Goal: Task Accomplishment & Management: Use online tool/utility

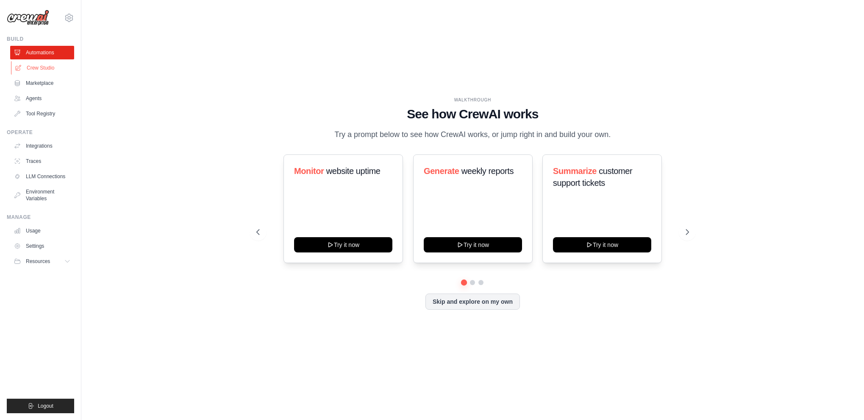
click at [38, 67] on link "Crew Studio" at bounding box center [43, 68] width 64 height 14
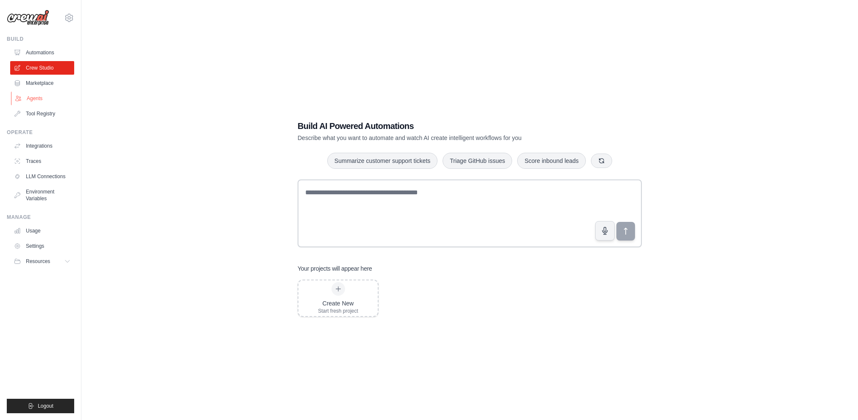
click at [36, 100] on link "Agents" at bounding box center [43, 99] width 64 height 14
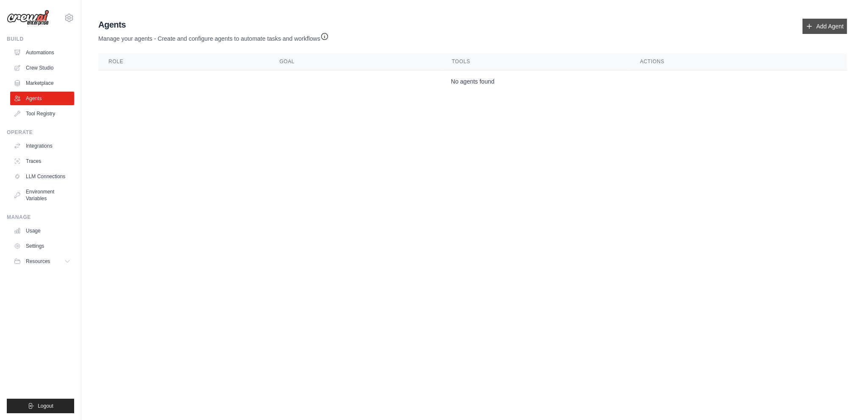
click at [823, 25] on link "Add Agent" at bounding box center [825, 26] width 45 height 15
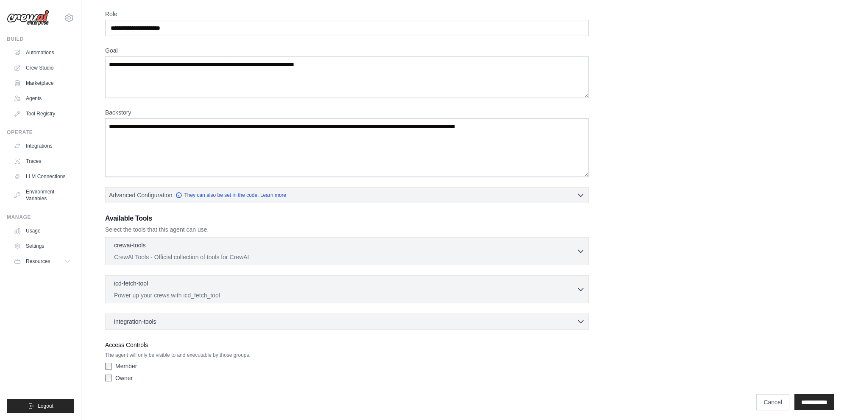
scroll to position [34, 0]
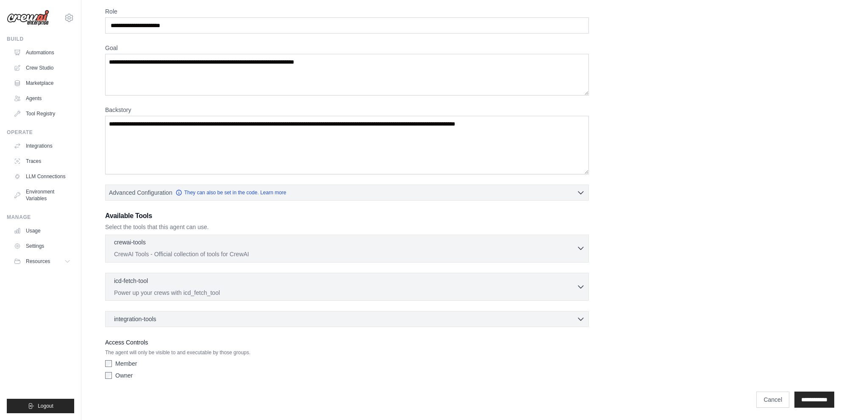
click at [577, 250] on icon "button" at bounding box center [581, 248] width 8 height 8
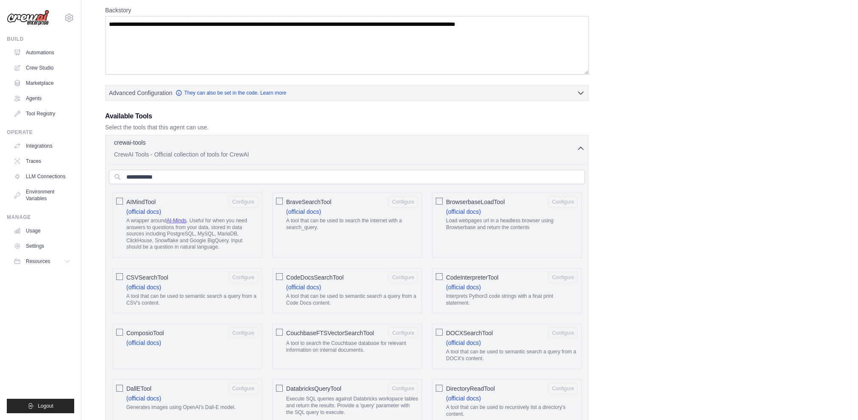
scroll to position [143, 0]
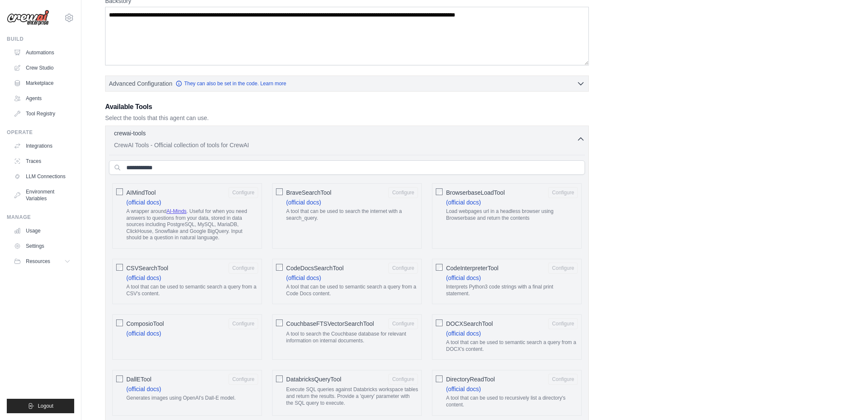
click at [582, 139] on icon "button" at bounding box center [581, 139] width 8 height 8
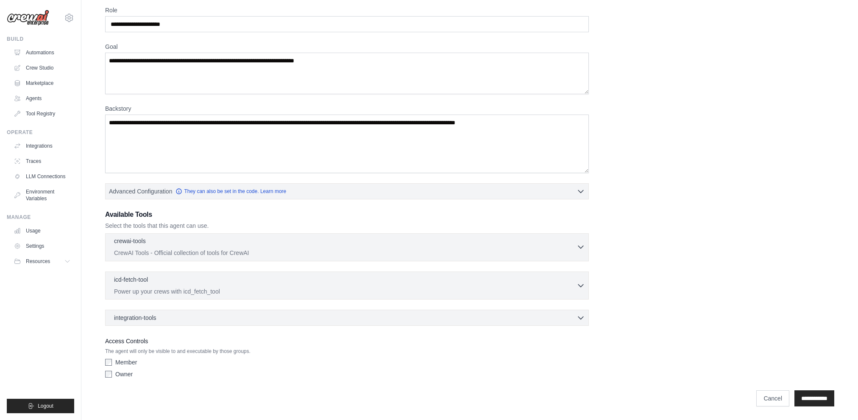
scroll to position [34, 0]
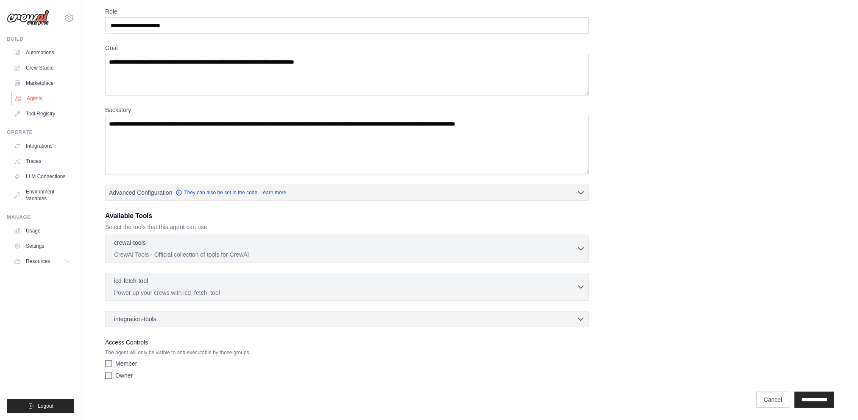
click at [37, 99] on link "Agents" at bounding box center [43, 99] width 64 height 14
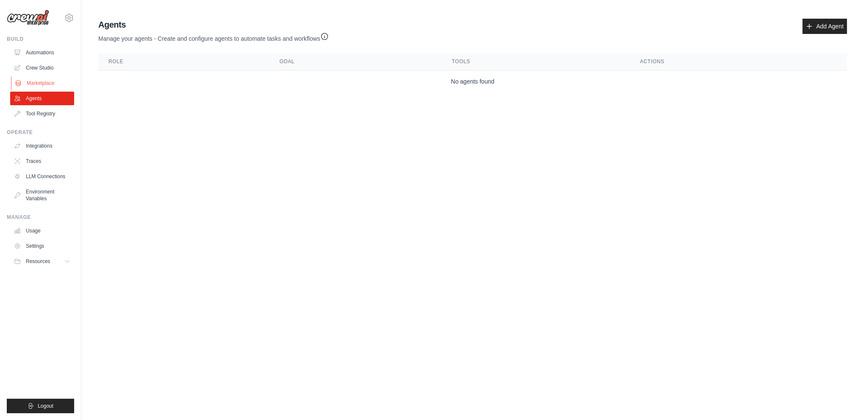
click at [41, 82] on link "Marketplace" at bounding box center [43, 83] width 64 height 14
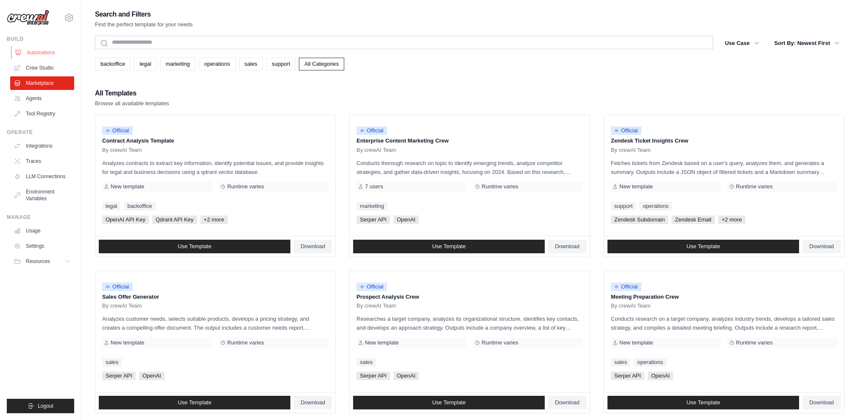
click at [40, 53] on link "Automations" at bounding box center [43, 53] width 64 height 14
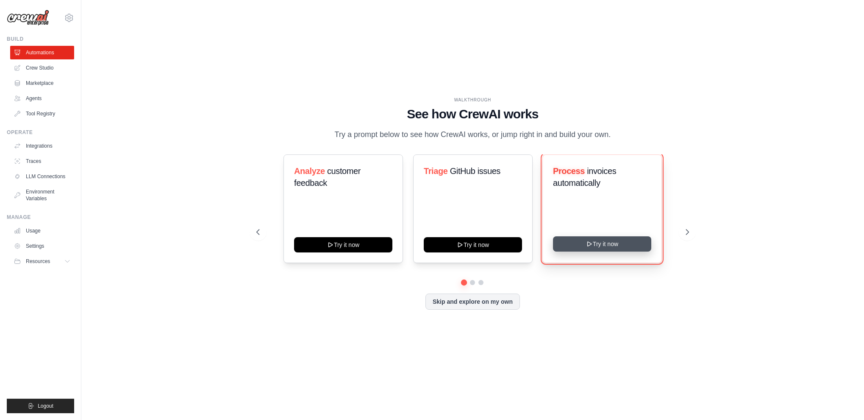
click at [637, 248] on button "Try it now" at bounding box center [602, 243] width 98 height 15
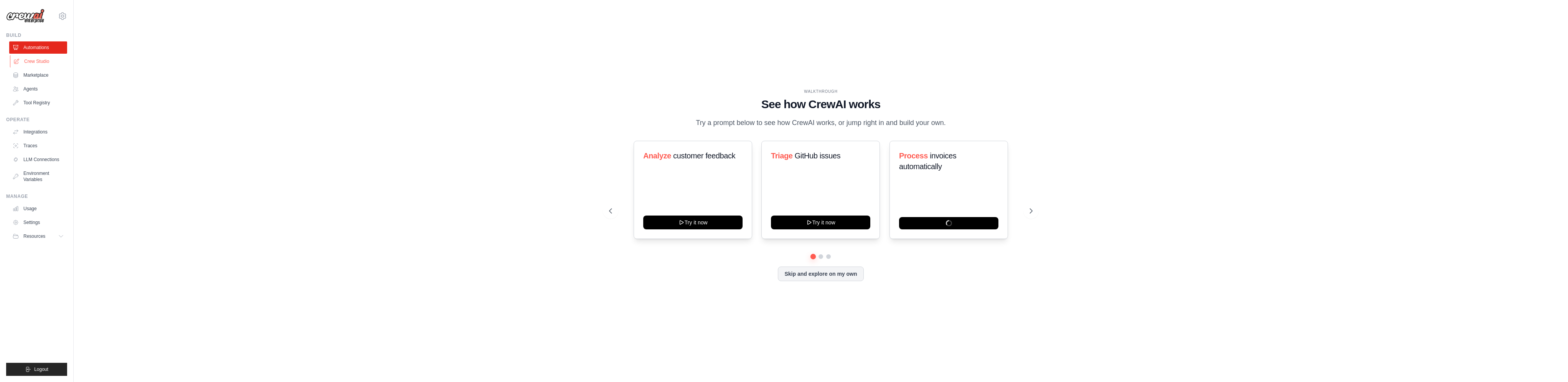
click at [48, 62] on link "Crew Studio" at bounding box center [39, 62] width 58 height 13
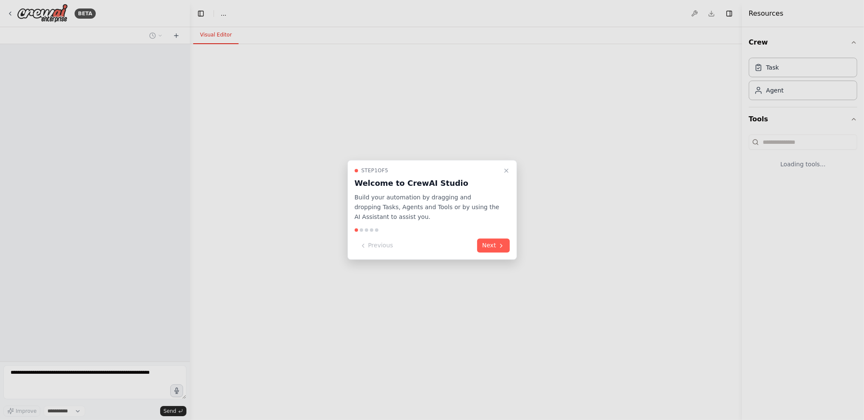
select select "****"
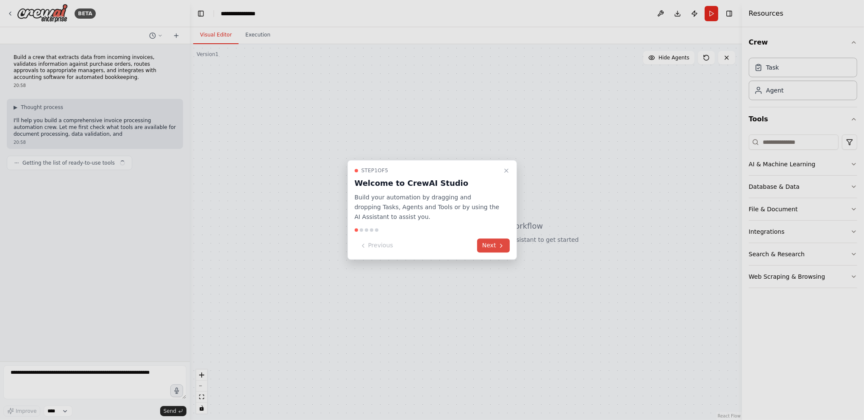
click at [497, 245] on button "Next" at bounding box center [493, 246] width 33 height 14
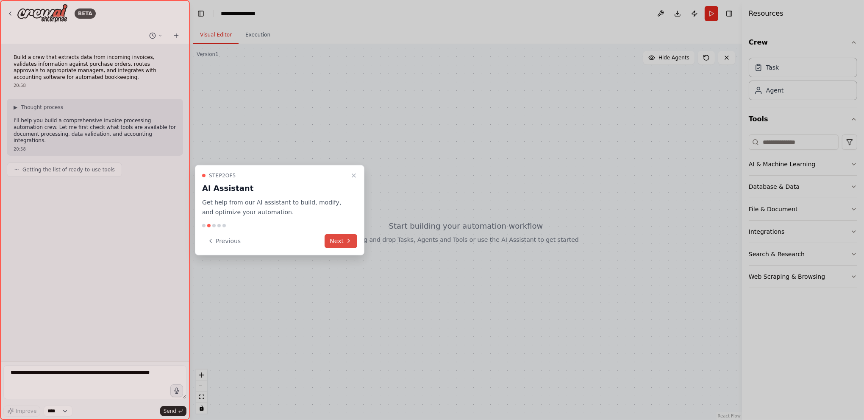
click at [340, 243] on button "Next" at bounding box center [341, 241] width 33 height 14
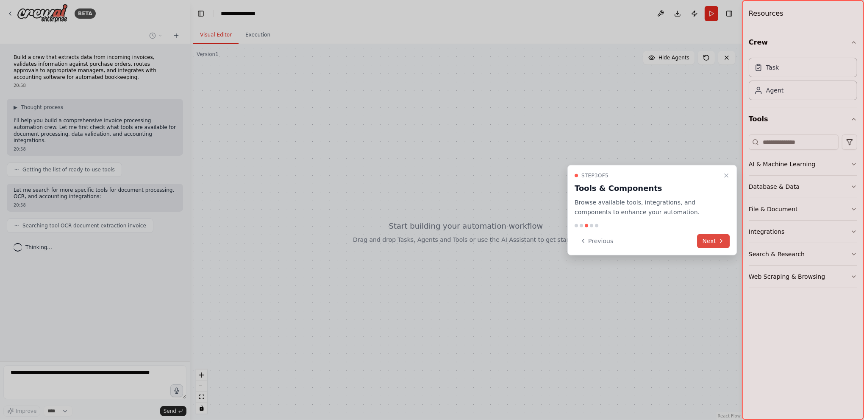
click at [714, 238] on button "Next" at bounding box center [714, 241] width 33 height 14
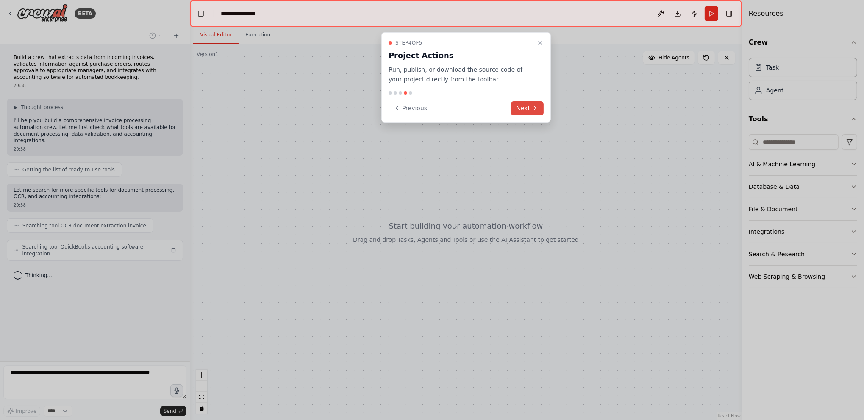
click at [536, 108] on icon at bounding box center [535, 108] width 7 height 7
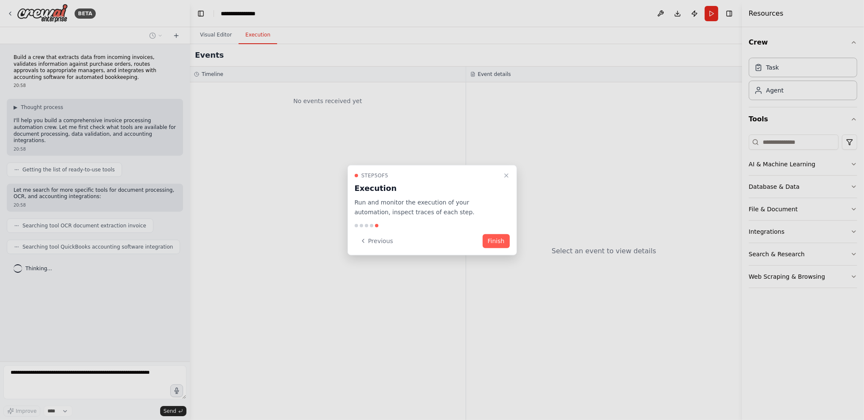
click at [494, 236] on button "Finish" at bounding box center [496, 241] width 27 height 14
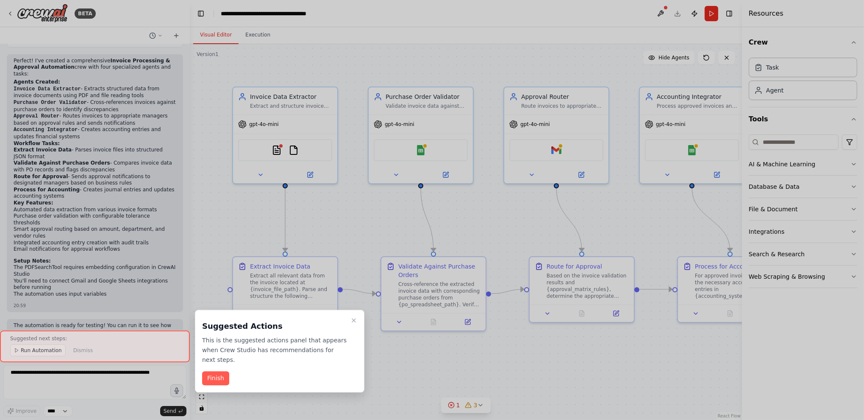
scroll to position [622, 0]
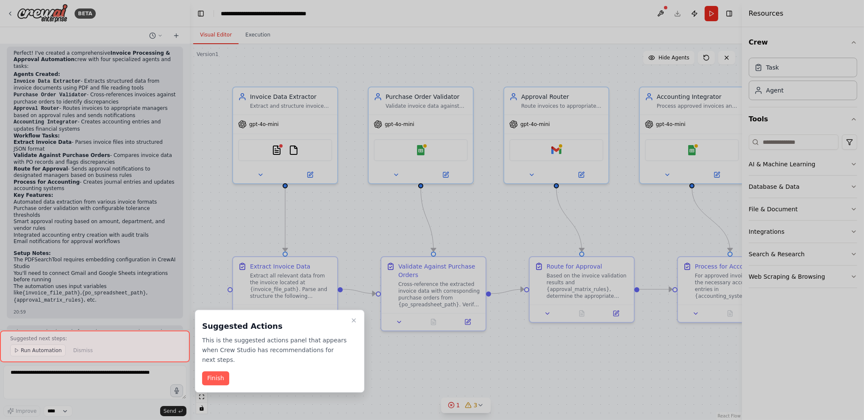
click at [271, 57] on div at bounding box center [432, 210] width 864 height 420
click at [207, 371] on button "Finish" at bounding box center [215, 378] width 27 height 14
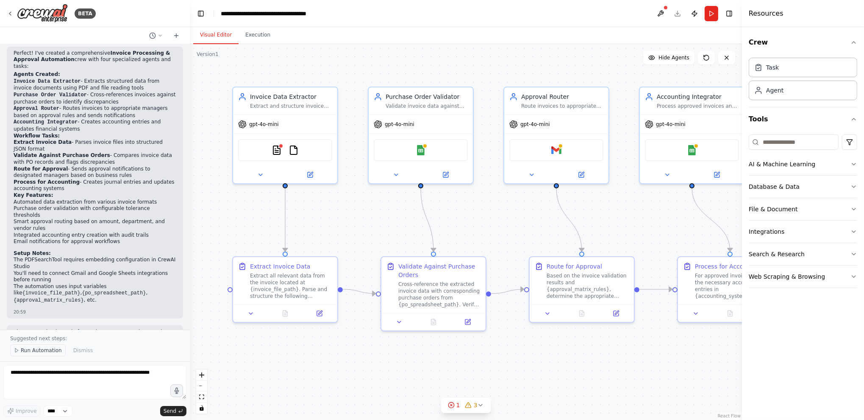
click at [39, 351] on span "Run Automation" at bounding box center [41, 350] width 41 height 7
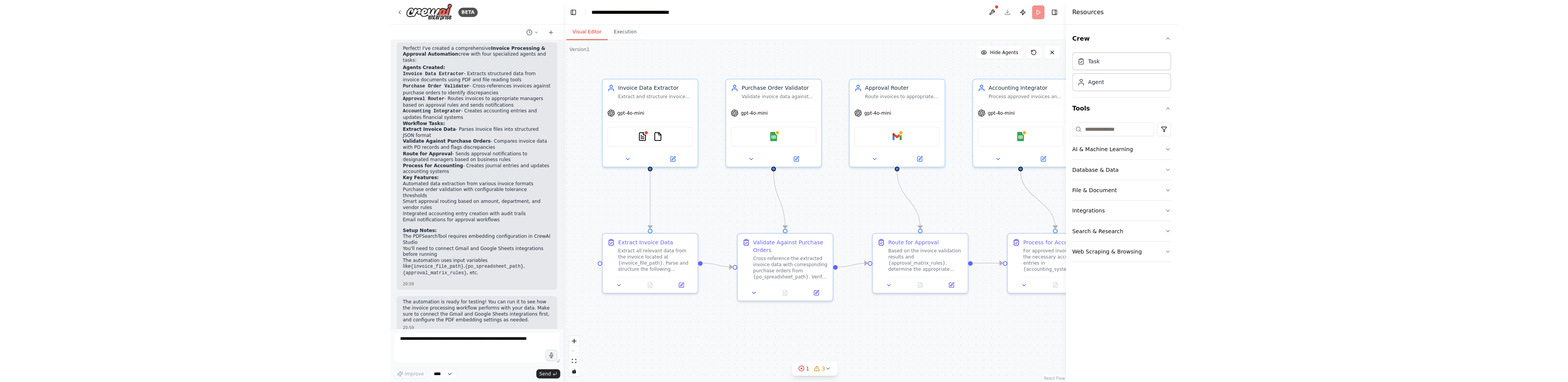
scroll to position [534, 0]
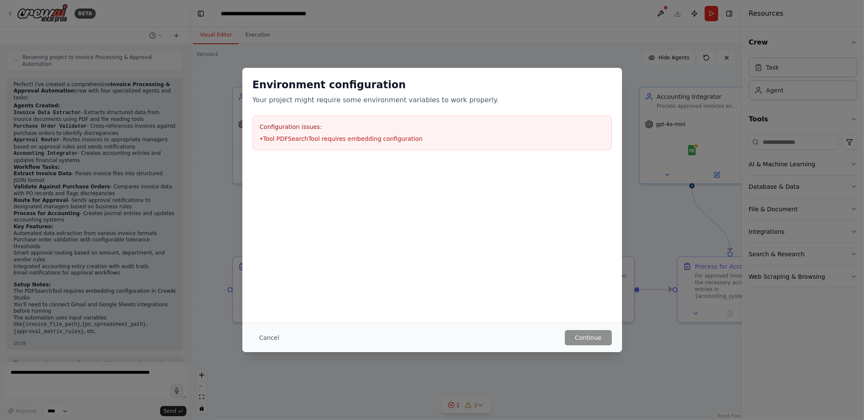
click at [287, 135] on li "• Tool PDFSearchTool requires embedding configuration" at bounding box center [432, 138] width 345 height 8
click at [287, 141] on li "• Tool PDFSearchTool requires embedding configuration" at bounding box center [432, 138] width 345 height 8
click at [632, 72] on div "Environment configuration Your project might require some environment variables…" at bounding box center [432, 210] width 864 height 420
click at [269, 338] on button "Cancel" at bounding box center [269, 337] width 33 height 15
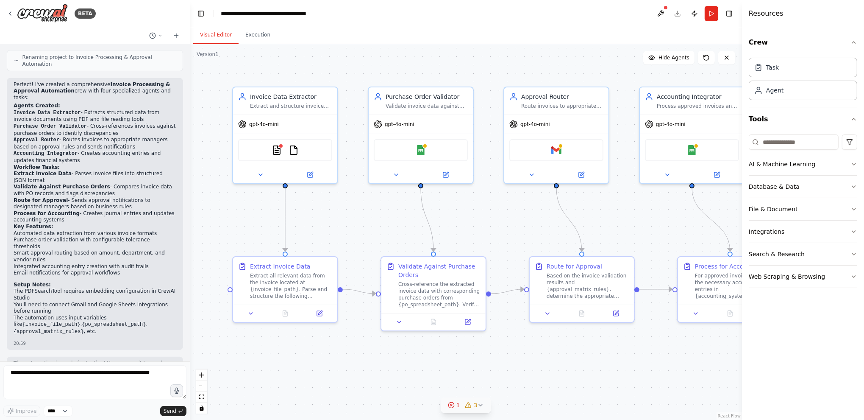
click at [457, 406] on span "1" at bounding box center [459, 405] width 4 height 8
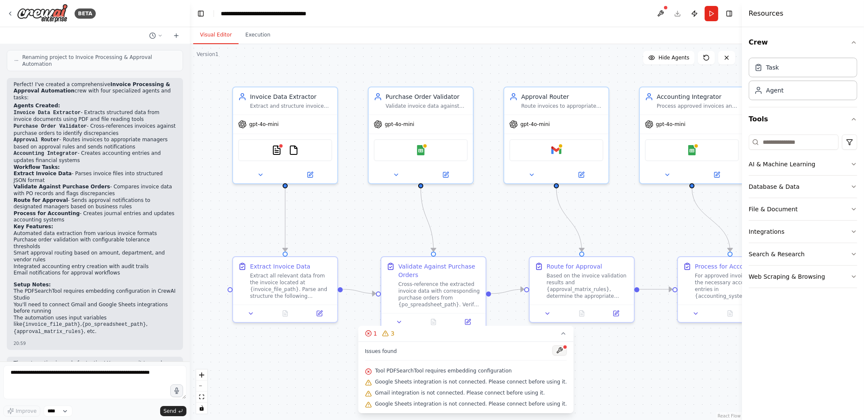
click at [553, 351] on button at bounding box center [560, 350] width 14 height 10
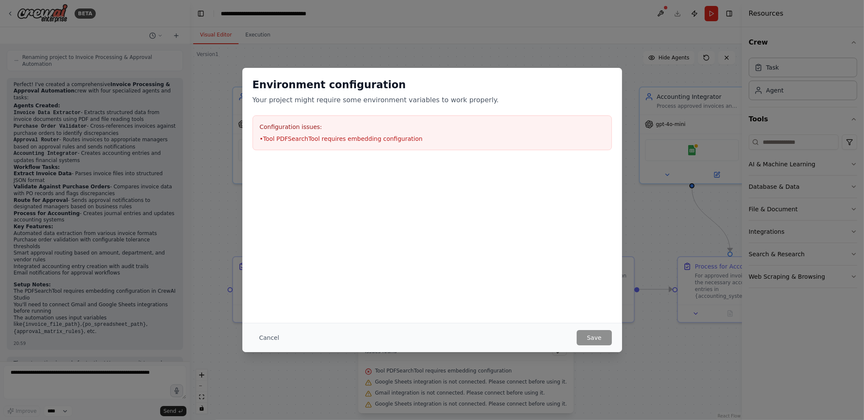
click at [283, 141] on li "• Tool PDFSearchTool requires embedding configuration" at bounding box center [432, 138] width 345 height 8
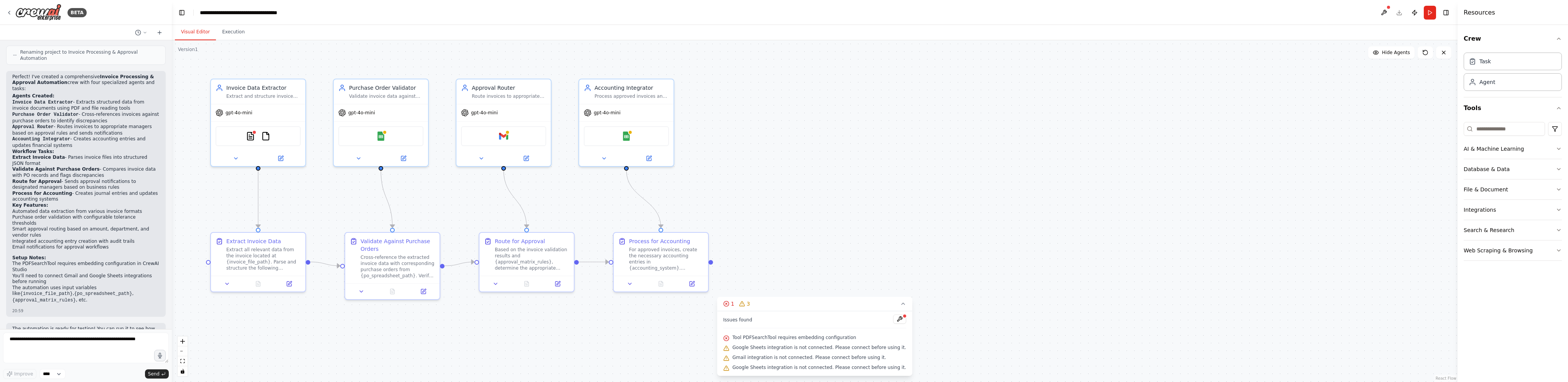
scroll to position [531, 0]
click at [265, 257] on div "Extract all relevant data from the invoice located at {invoice_file_path}. Pars…" at bounding box center [263, 256] width 74 height 24
click at [234, 157] on icon at bounding box center [235, 157] width 6 height 6
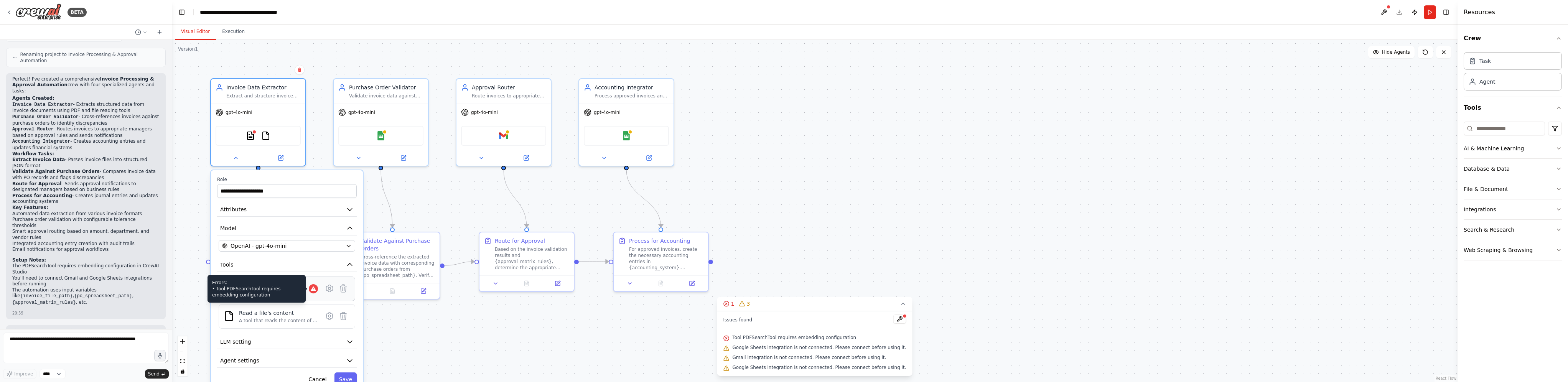
click at [314, 291] on div at bounding box center [313, 289] width 9 height 9
click at [330, 289] on icon at bounding box center [328, 289] width 6 height 7
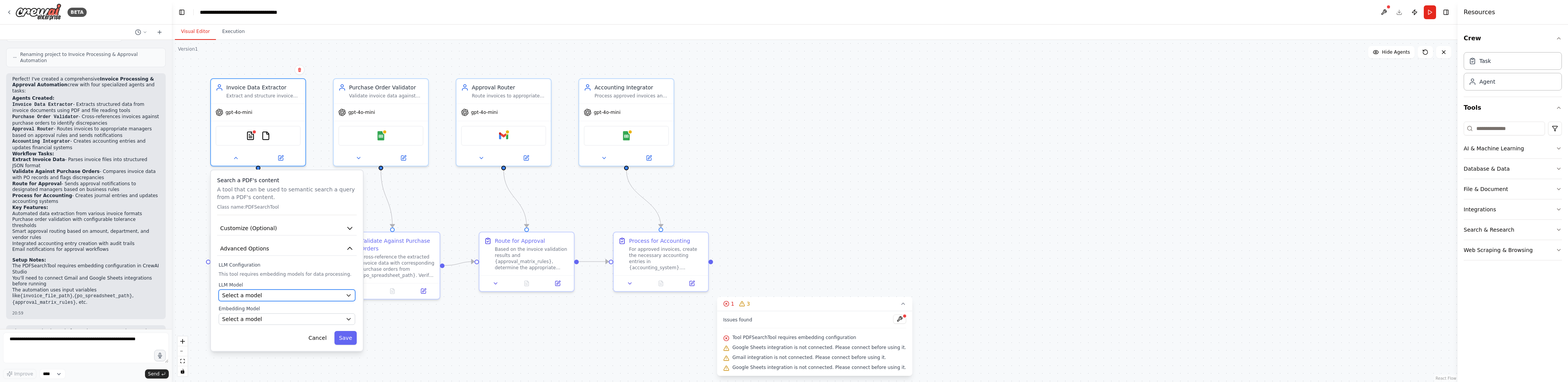
click at [323, 293] on div "Select a model" at bounding box center [281, 295] width 120 height 7
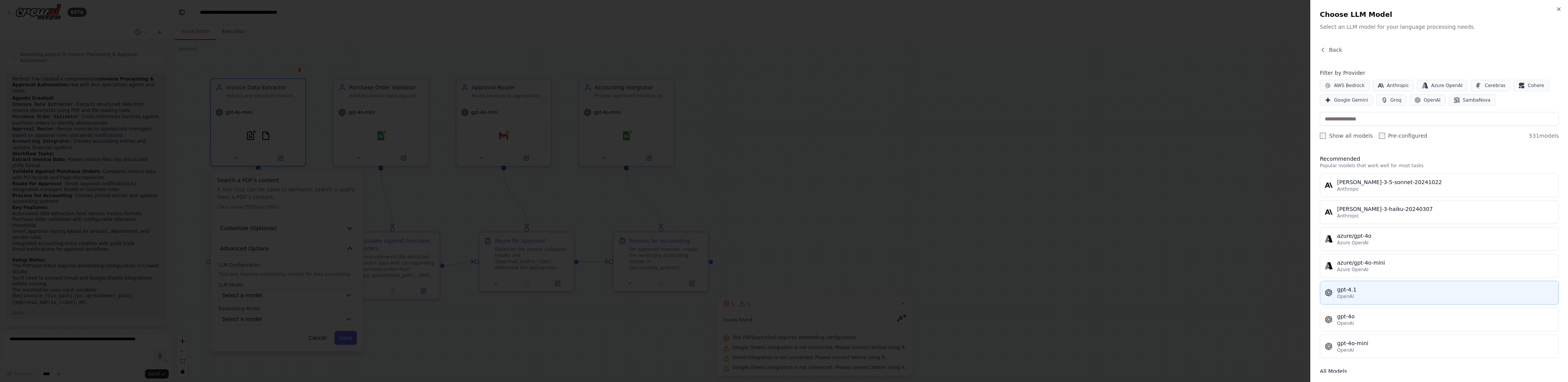
click at [782, 297] on span "OpenAI" at bounding box center [1345, 296] width 17 height 6
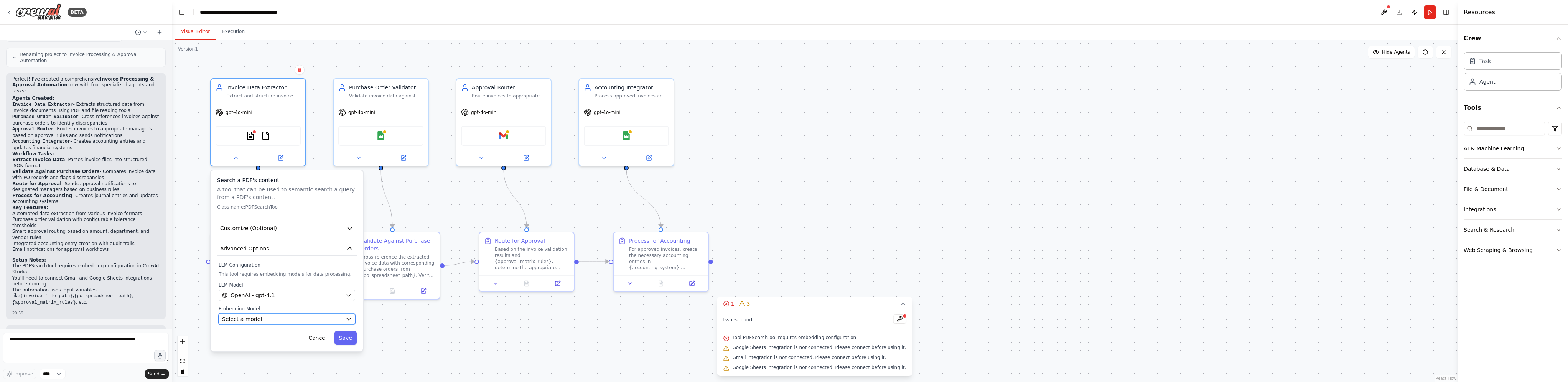
click at [277, 320] on div "Select a model" at bounding box center [281, 320] width 120 height 7
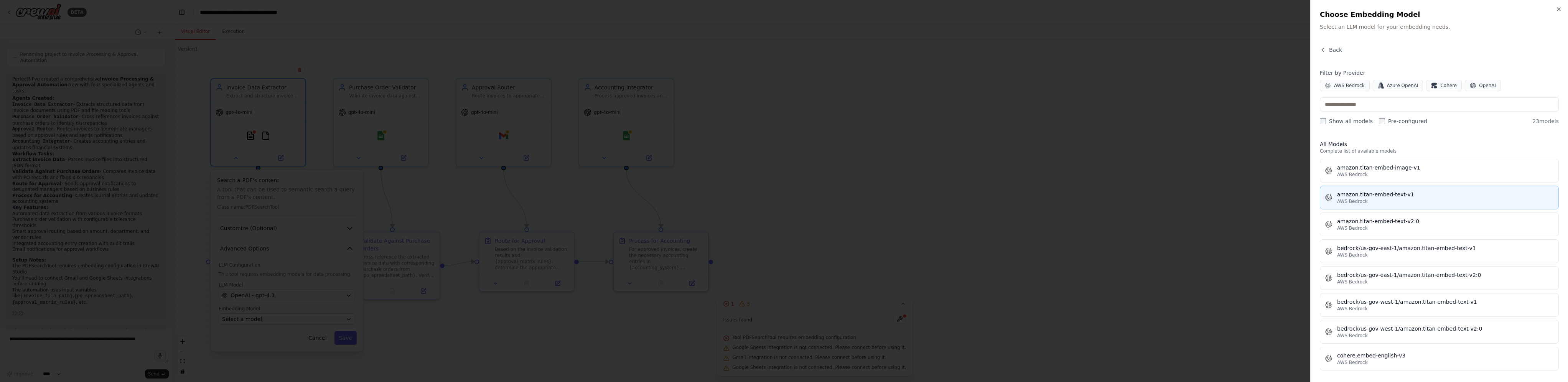
click at [782, 194] on div "amazon.titan-embed-text-v1" at bounding box center [1446, 195] width 217 height 7
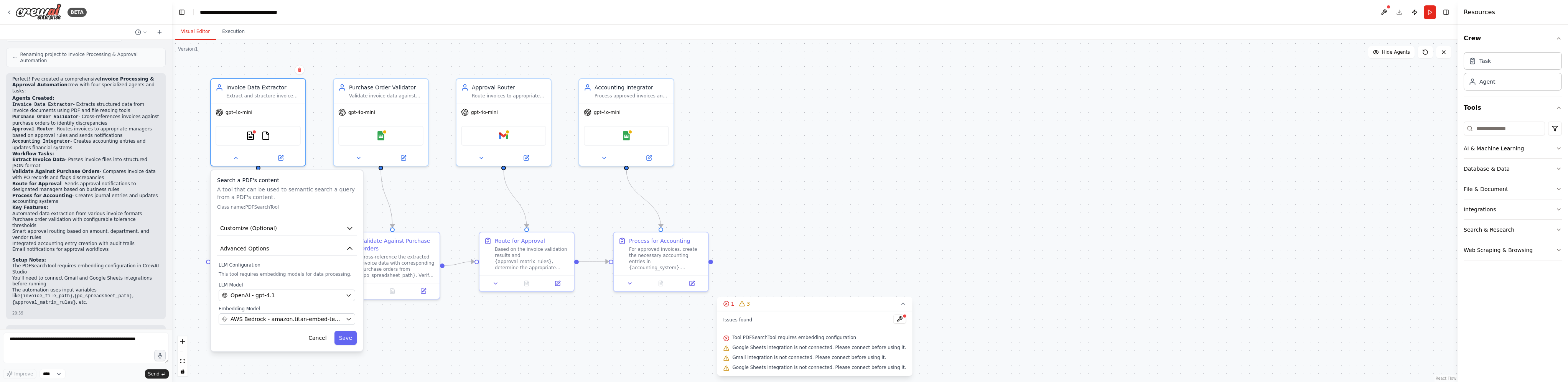
click at [348, 339] on button "Save" at bounding box center [346, 338] width 23 height 14
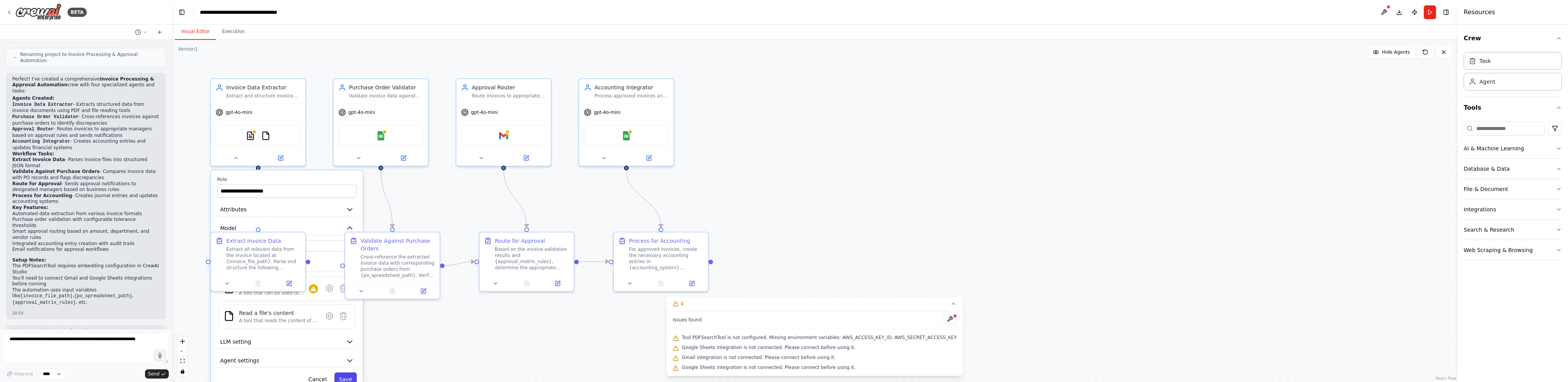
click at [342, 379] on button "Save" at bounding box center [346, 379] width 23 height 14
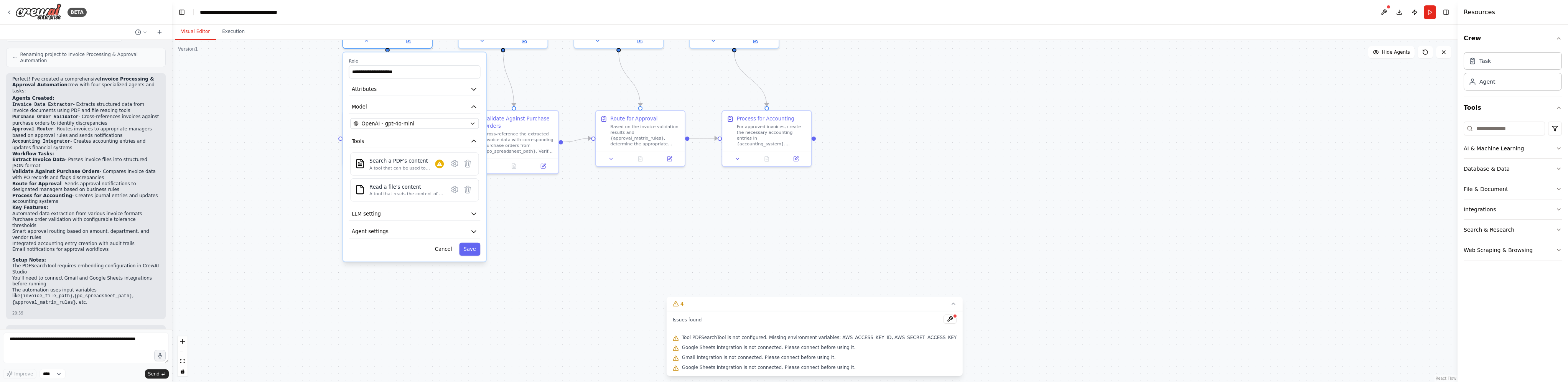
drag, startPoint x: 423, startPoint y: 342, endPoint x: 527, endPoint y: 220, distance: 160.3
click at [545, 215] on div ".deletable-edge-delete-btn { width: 20px; height: 20px; border: 0px solid #ffff…" at bounding box center [814, 211] width 1286 height 342
click at [451, 165] on icon at bounding box center [451, 163] width 6 height 6
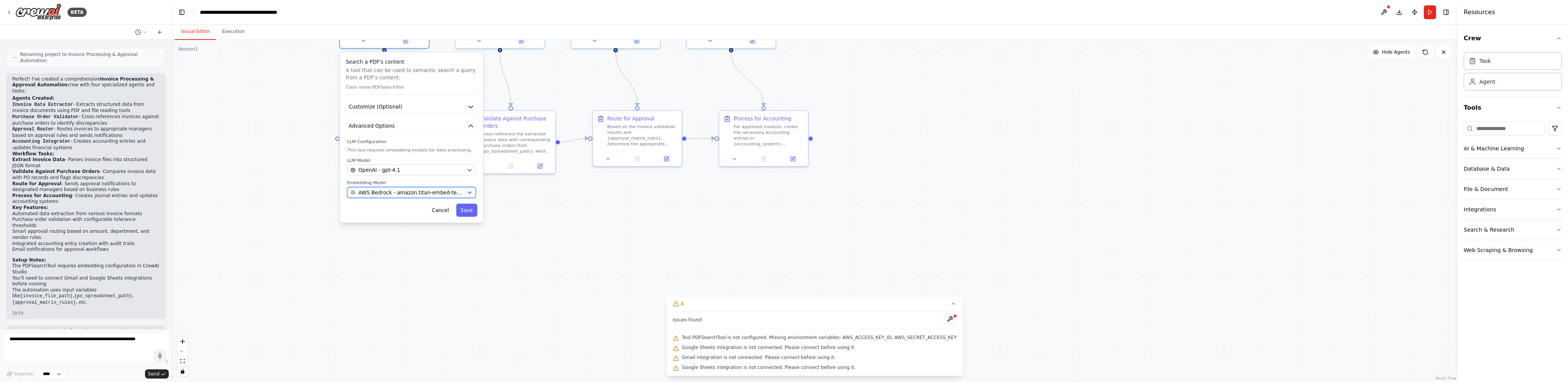
click at [428, 196] on button "AWS Bedrock - amazon.titan-embed-text-v1" at bounding box center [412, 193] width 128 height 11
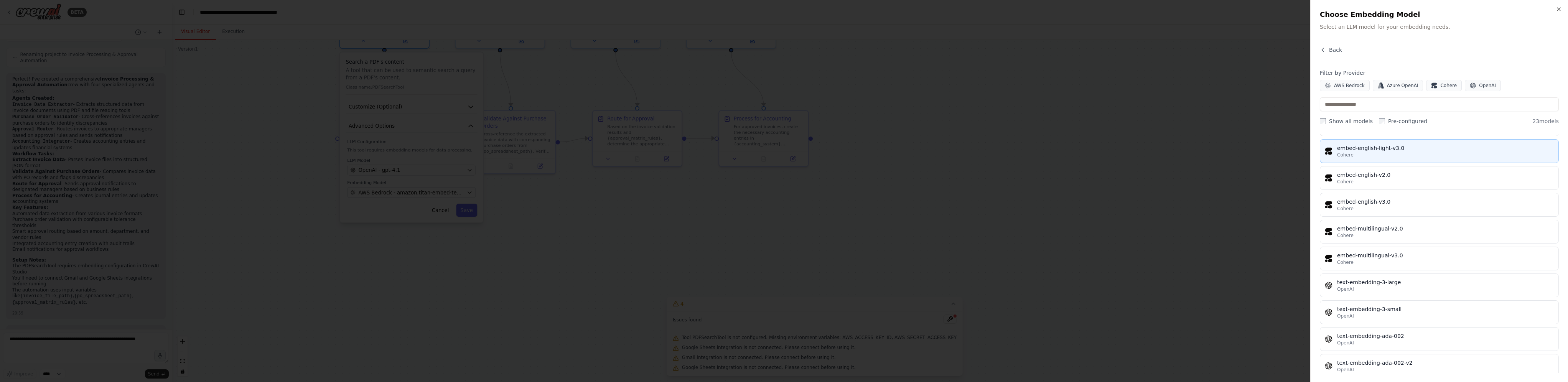
scroll to position [403, 0]
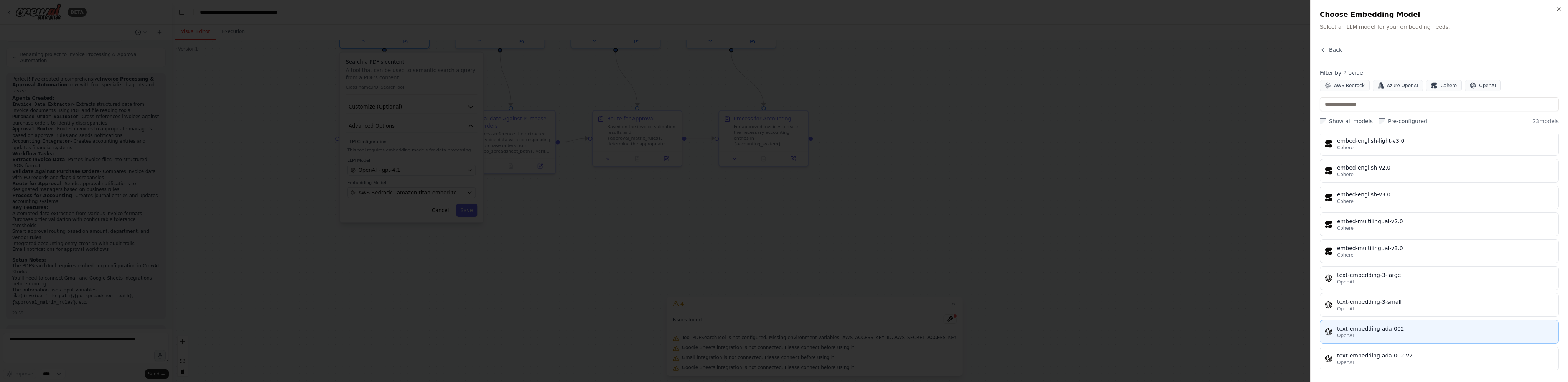
click at [782, 333] on div "OpenAI" at bounding box center [1446, 336] width 217 height 6
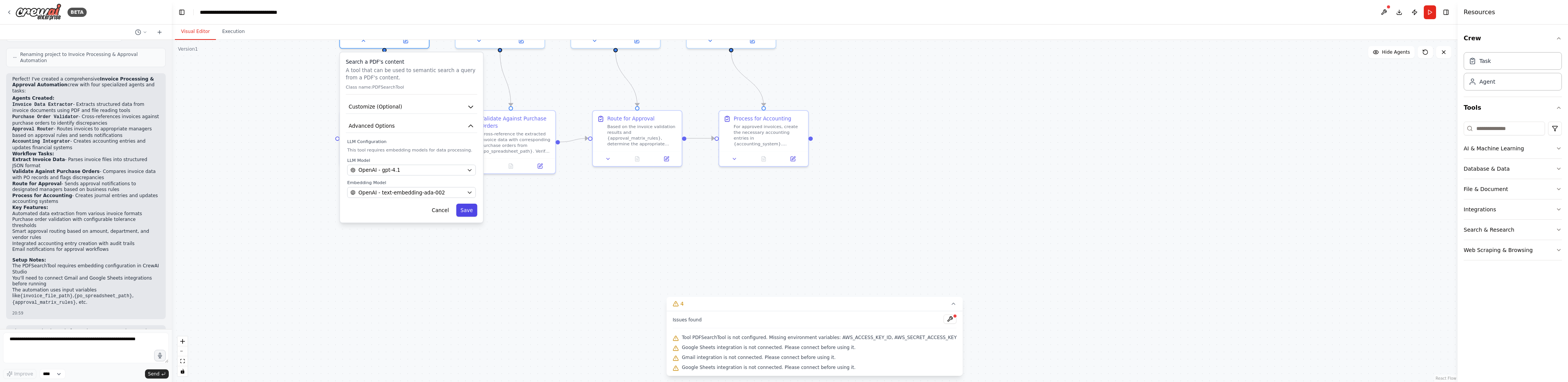
click at [465, 214] on button "Save" at bounding box center [466, 210] width 21 height 13
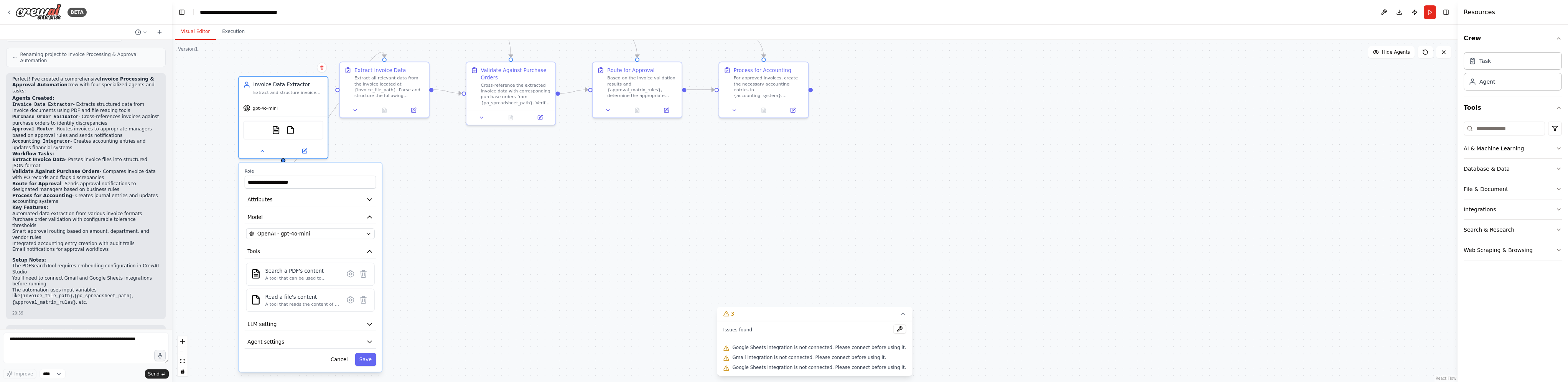
drag, startPoint x: 412, startPoint y: 241, endPoint x: 308, endPoint y: 351, distance: 151.4
click at [308, 353] on div "Cancel Save" at bounding box center [309, 359] width 131 height 13
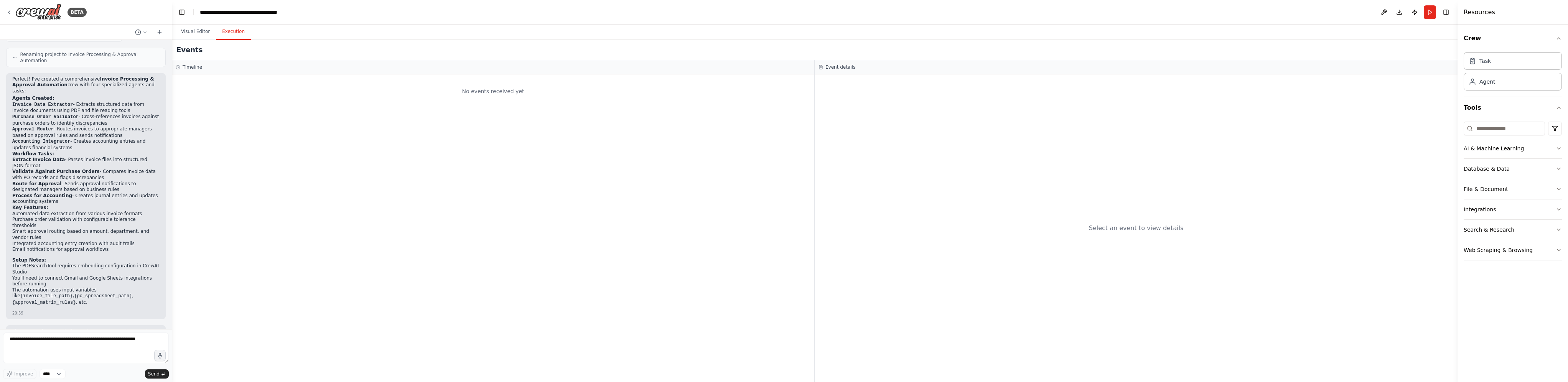
click at [224, 33] on button "Execution" at bounding box center [233, 32] width 35 height 16
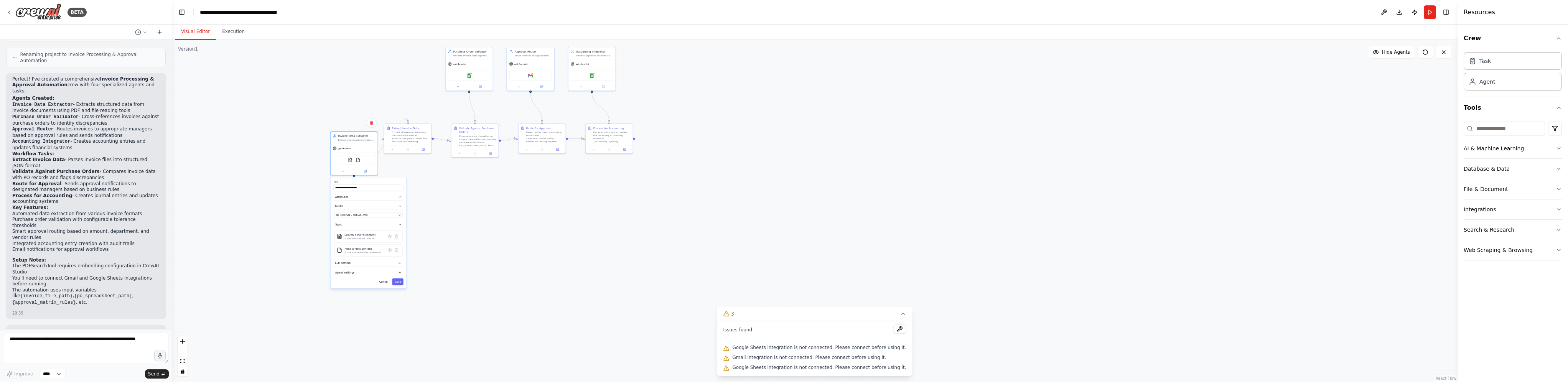
click at [195, 33] on button "Visual Editor" at bounding box center [195, 32] width 41 height 16
click at [782, 14] on button "Run" at bounding box center [1430, 12] width 13 height 14
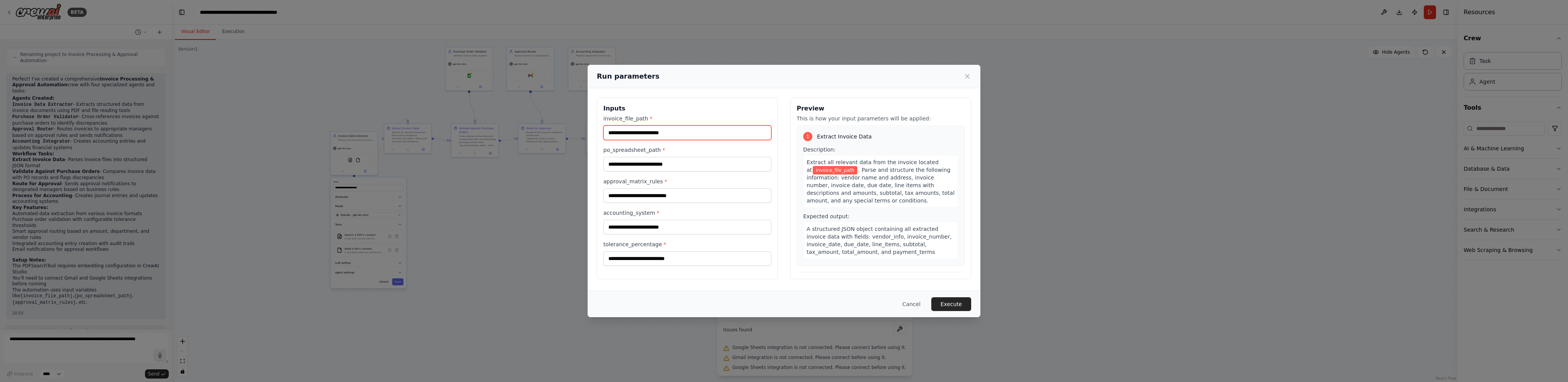
click at [665, 131] on input "invoice_file_path *" at bounding box center [688, 133] width 168 height 14
click at [782, 304] on button "Execute" at bounding box center [951, 304] width 40 height 14
click at [782, 305] on button "Cancel" at bounding box center [911, 304] width 30 height 14
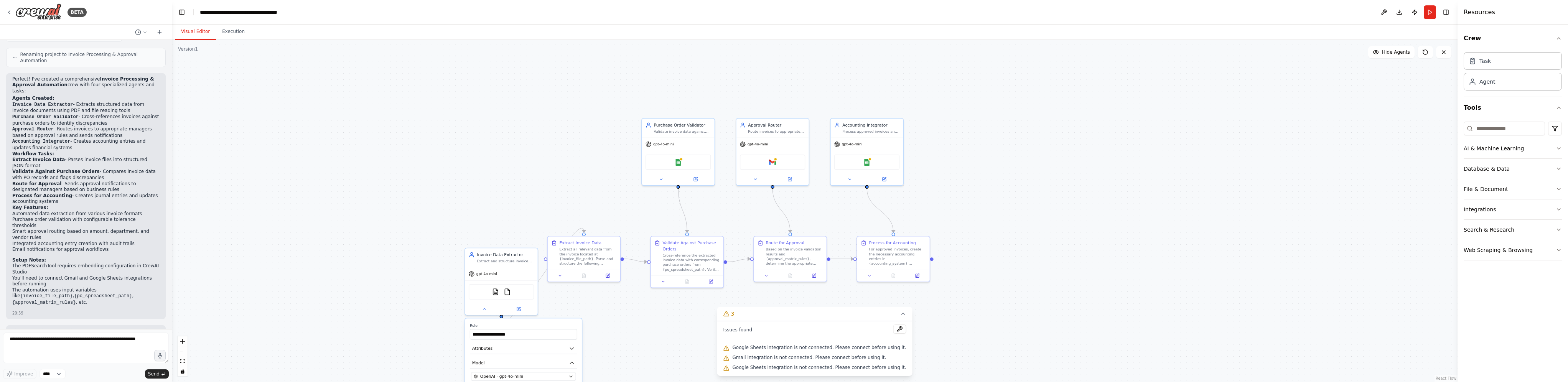
drag, startPoint x: 501, startPoint y: 179, endPoint x: 795, endPoint y: 364, distance: 347.4
click at [782, 366] on div "Version 1 Show Tools Hide Agents .deletable-edge-delete-btn { width: 20px; heig…" at bounding box center [814, 211] width 1286 height 342
click at [147, 33] on icon at bounding box center [145, 32] width 5 height 5
click at [782, 172] on button "Database & Data" at bounding box center [1513, 169] width 99 height 20
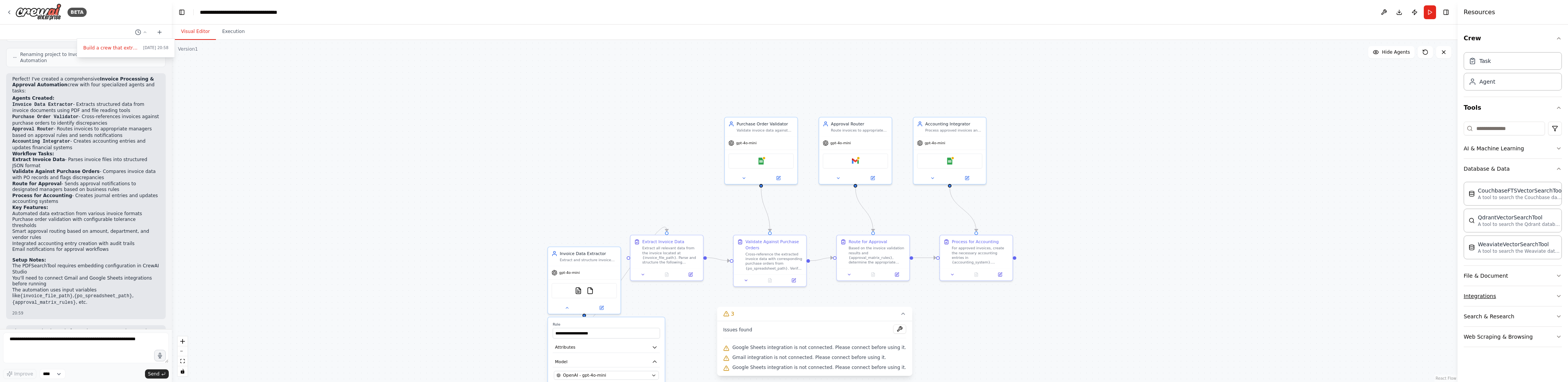
click at [782, 293] on button "Integrations" at bounding box center [1513, 296] width 99 height 20
click at [782, 183] on p "Save files to OneDrive" at bounding box center [1504, 185] width 52 height 6
click at [782, 208] on p "Sync records from Salesforce" at bounding box center [1512, 211] width 67 height 6
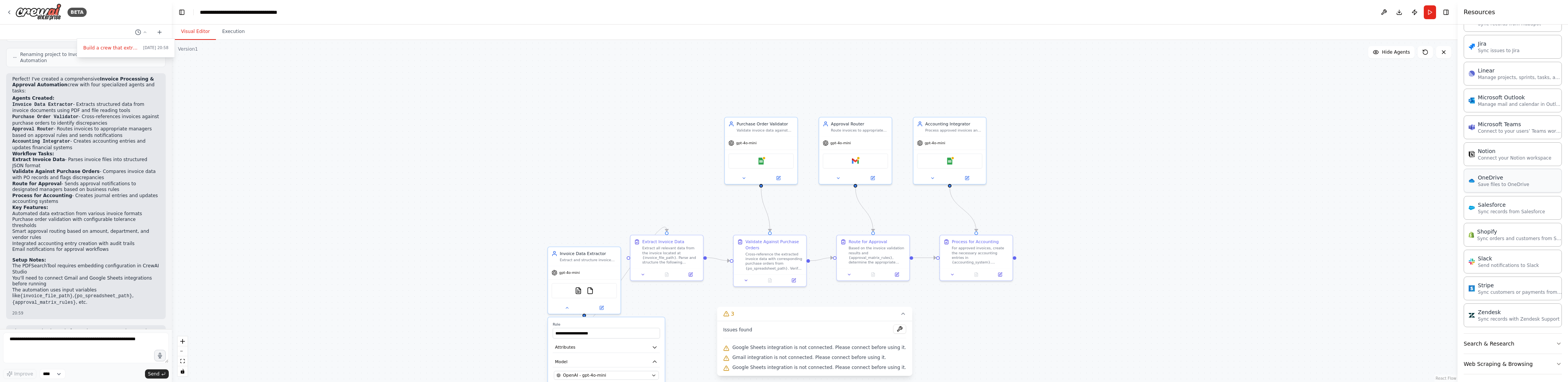
click at [782, 177] on div "OneDrive" at bounding box center [1504, 177] width 52 height 7
drag, startPoint x: 25, startPoint y: 13, endPoint x: 5, endPoint y: 14, distance: 20.0
click at [23, 13] on div at bounding box center [86, 191] width 172 height 382
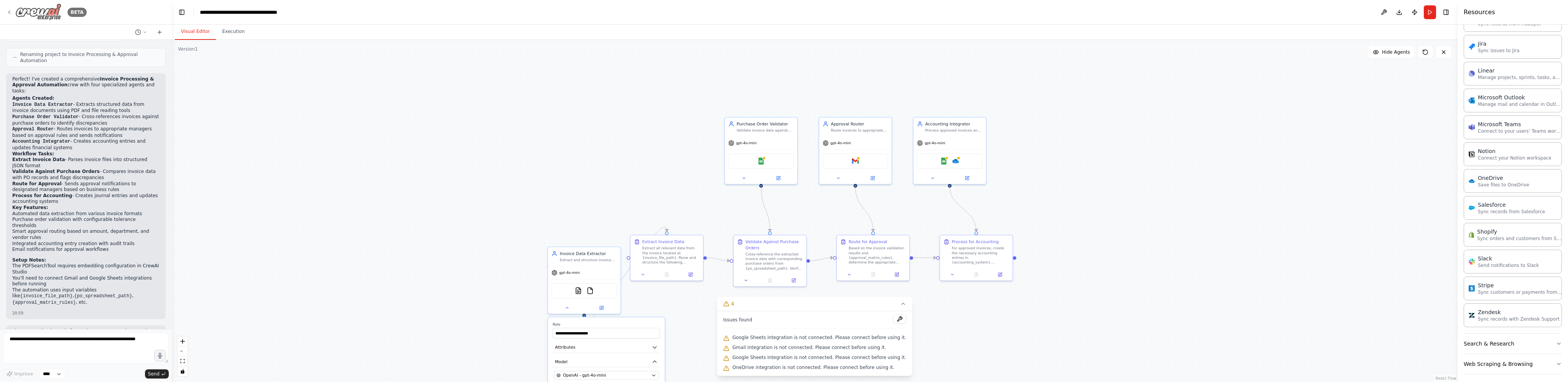
click at [6, 13] on icon at bounding box center [9, 12] width 6 height 6
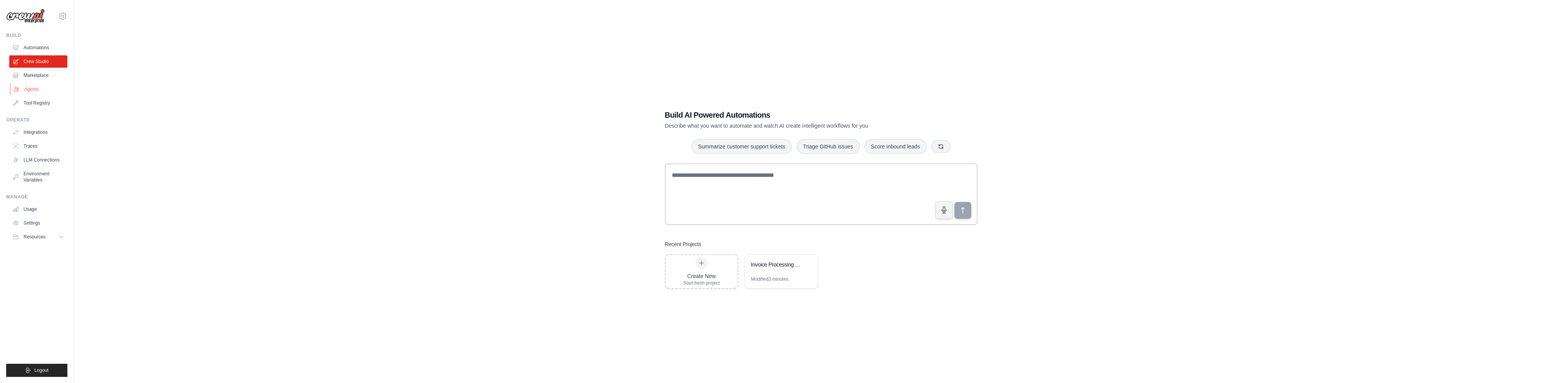
click at [28, 88] on link "Agents" at bounding box center [39, 90] width 58 height 13
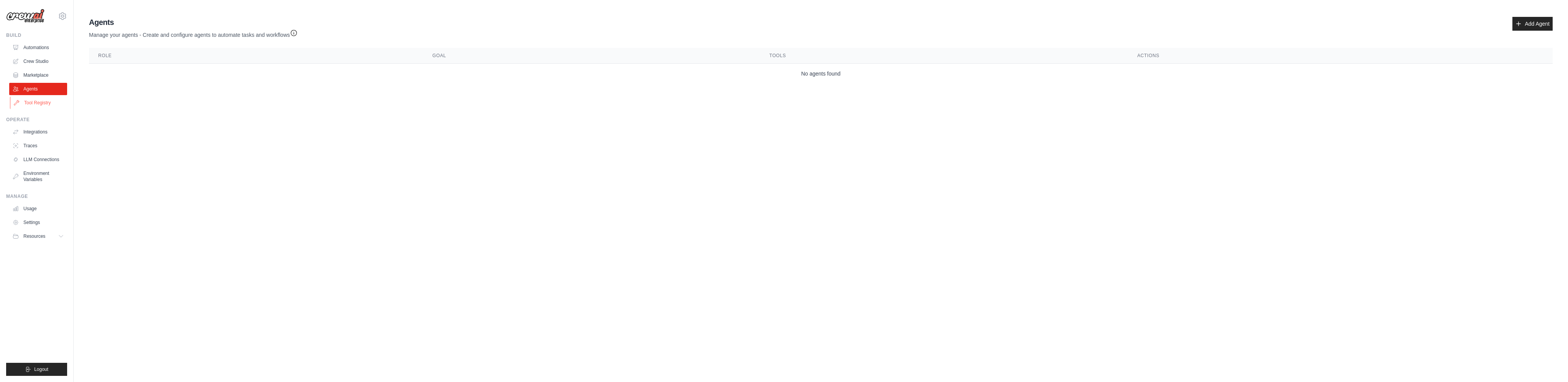
click at [35, 103] on link "Tool Registry" at bounding box center [39, 103] width 58 height 13
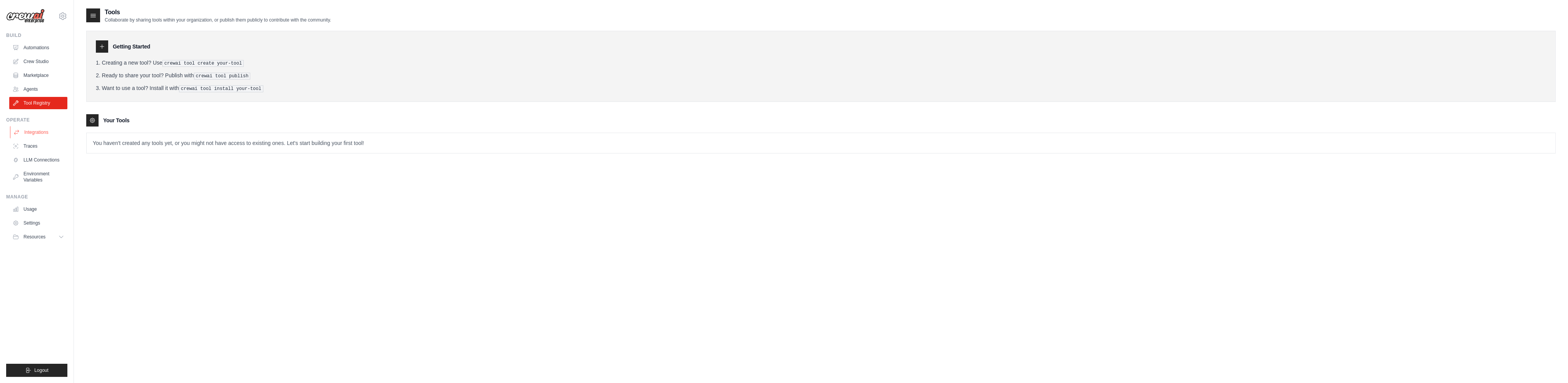
click at [35, 132] on link "Integrations" at bounding box center [39, 133] width 58 height 13
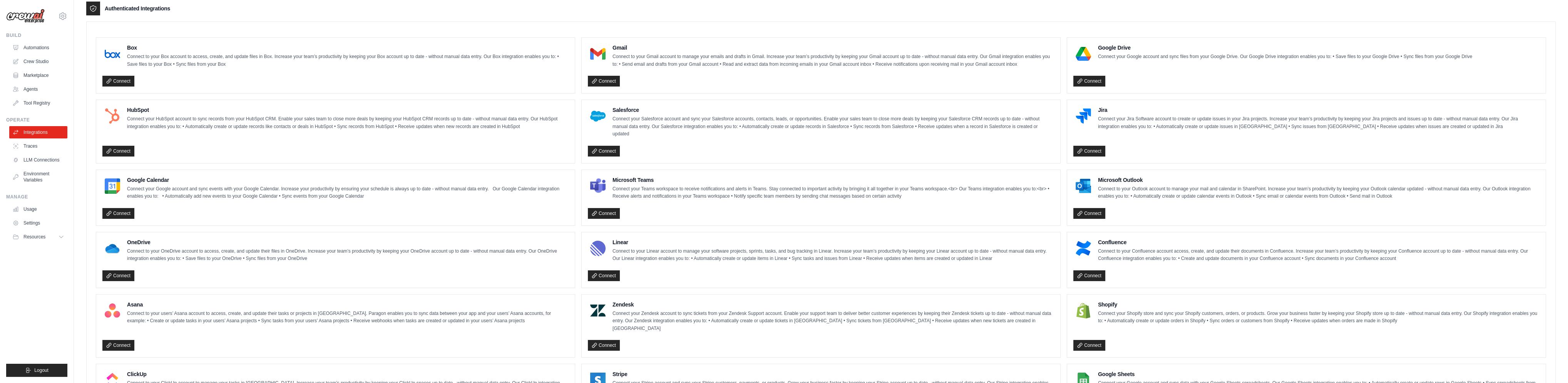
scroll to position [197, 0]
click at [38, 161] on link "LLM Connections" at bounding box center [39, 161] width 58 height 13
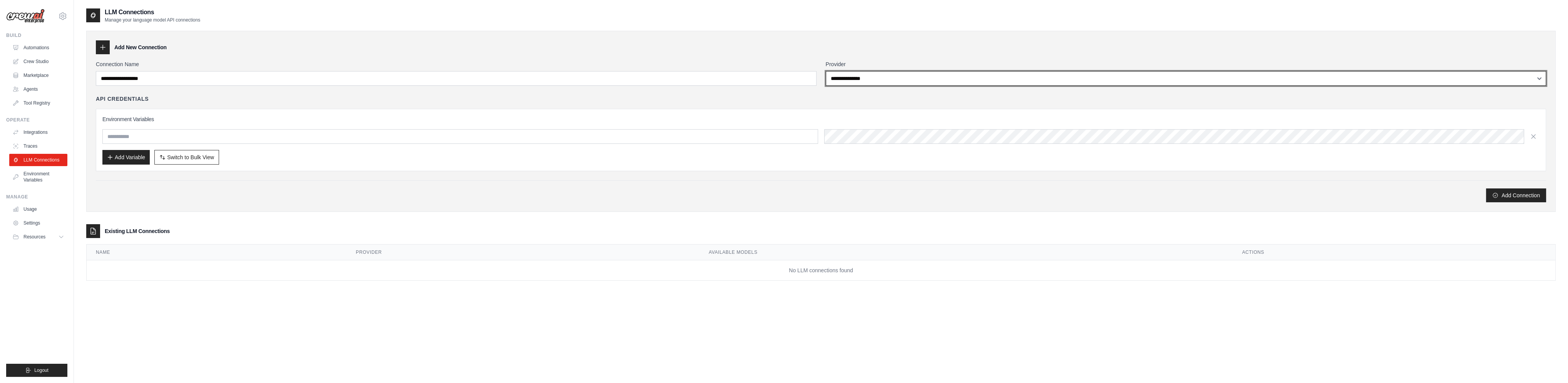
click at [871, 78] on select "**********" at bounding box center [1186, 78] width 721 height 15
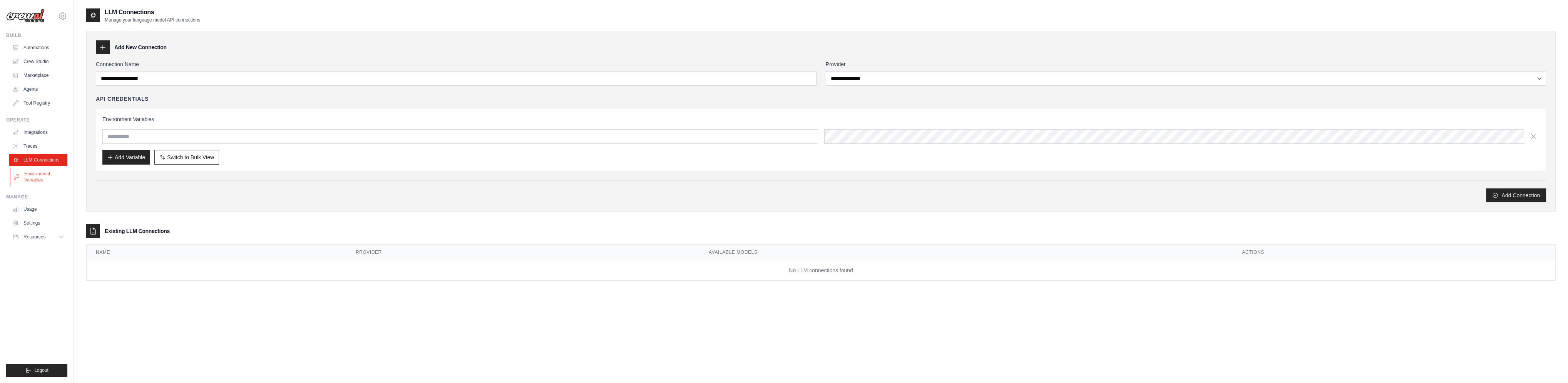
click at [34, 175] on link "Environment Variables" at bounding box center [39, 177] width 58 height 18
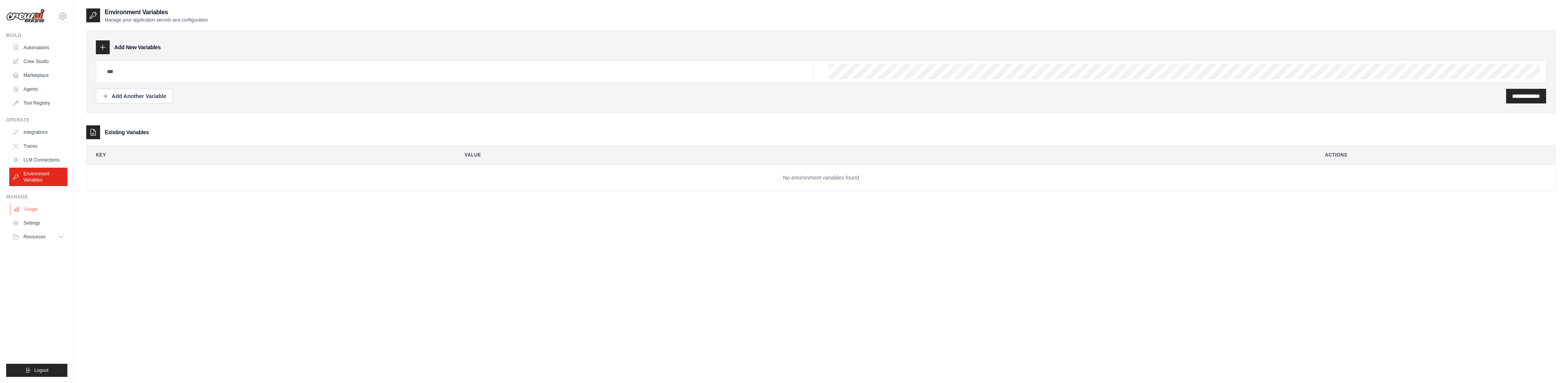
click at [20, 208] on link "Usage" at bounding box center [39, 210] width 58 height 13
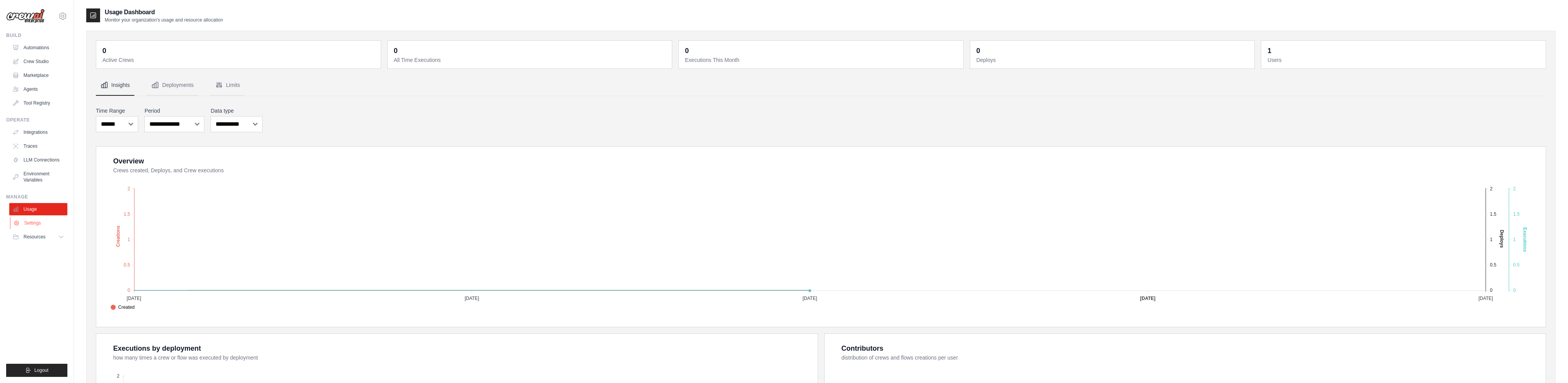
click at [26, 226] on link "Settings" at bounding box center [39, 223] width 58 height 13
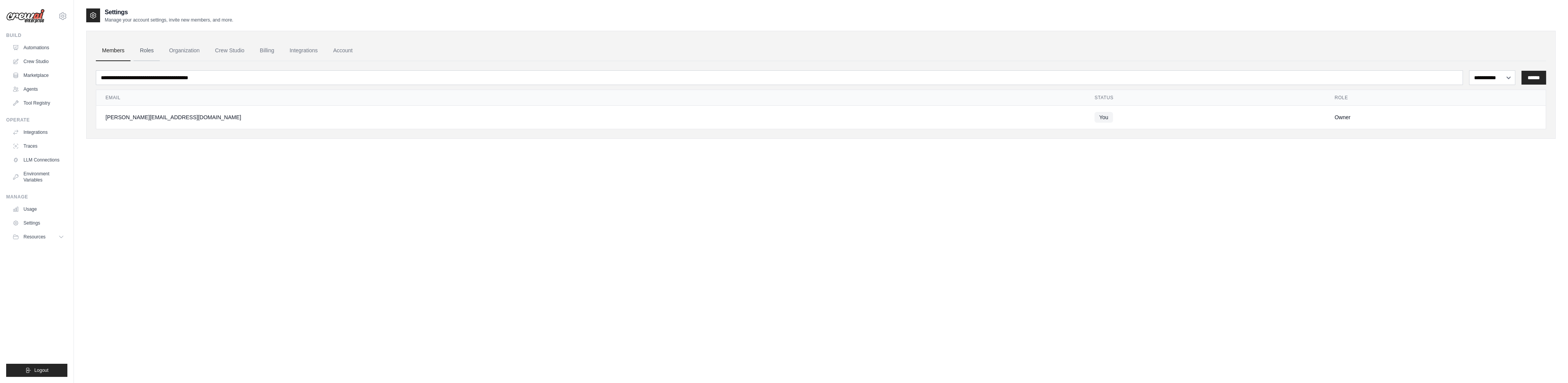
click at [146, 50] on link "Roles" at bounding box center [146, 51] width 26 height 21
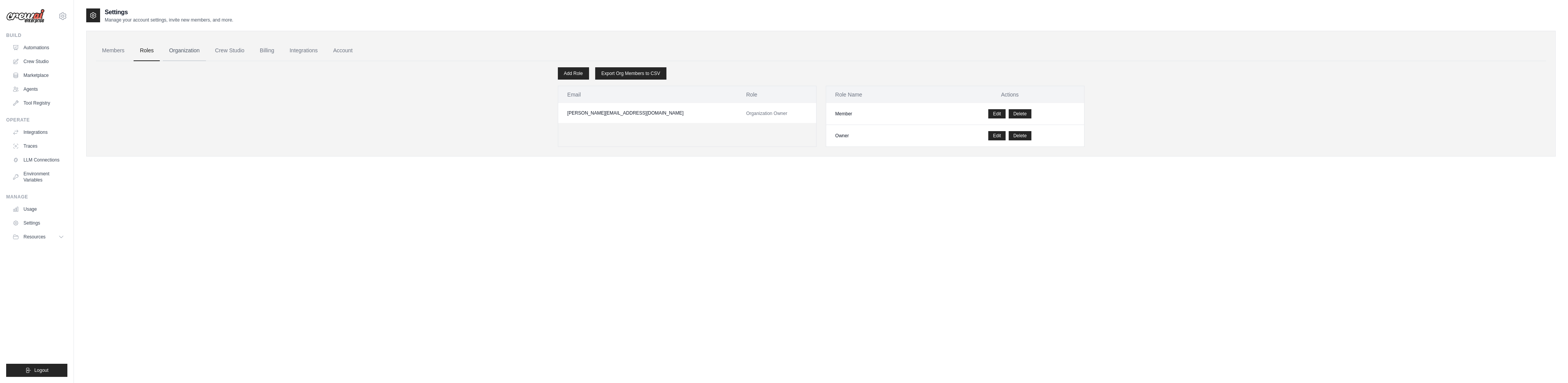
click at [204, 48] on link "Organization" at bounding box center [183, 51] width 43 height 21
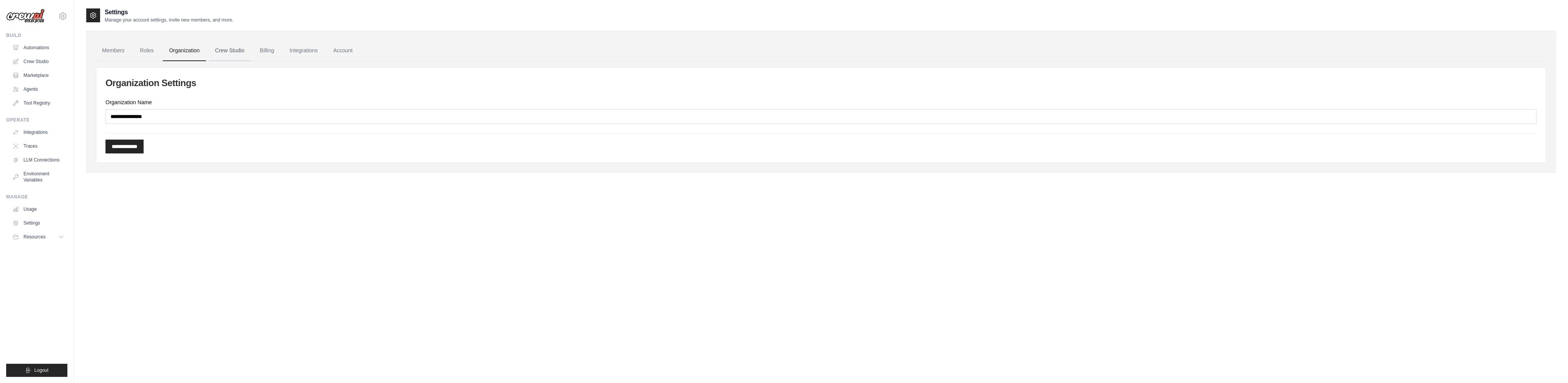
click at [236, 48] on link "Crew Studio" at bounding box center [230, 51] width 42 height 21
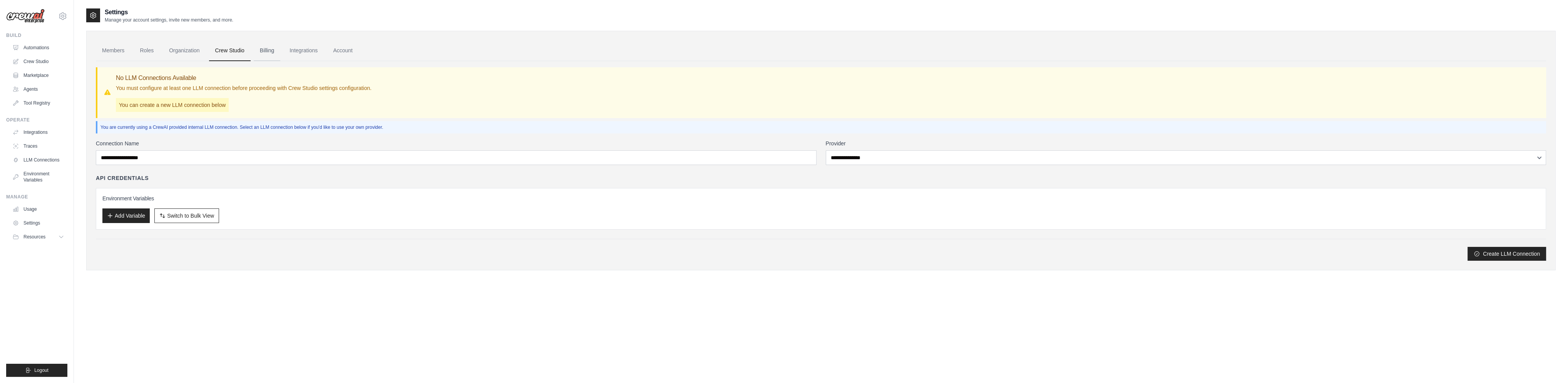
click at [269, 51] on link "Billing" at bounding box center [266, 51] width 26 height 21
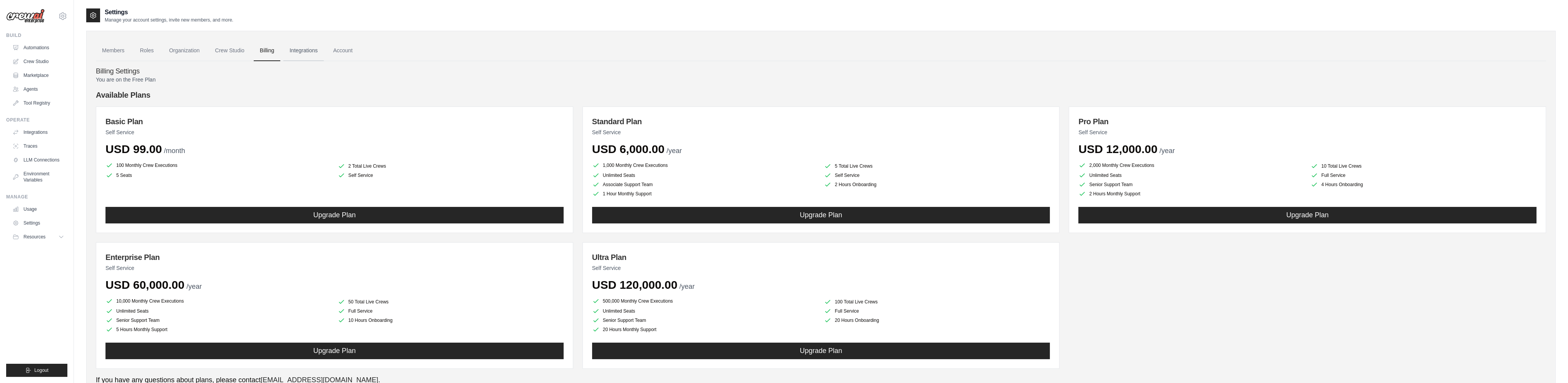
click at [305, 48] on link "Integrations" at bounding box center [303, 51] width 41 height 21
